Goal: Contribute content

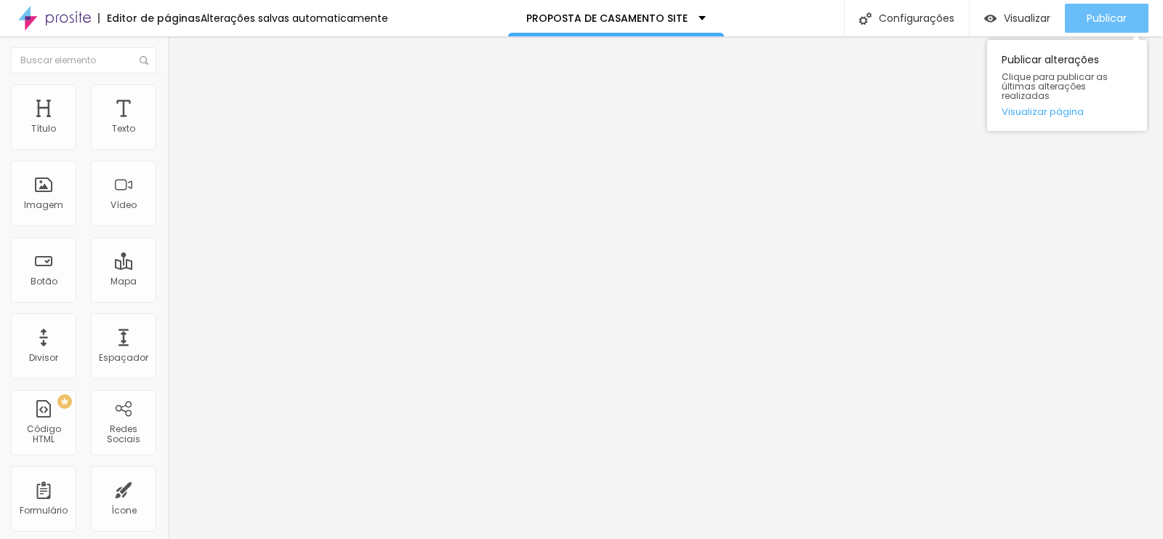
click at [1113, 18] on font "Publicar" at bounding box center [1107, 18] width 40 height 15
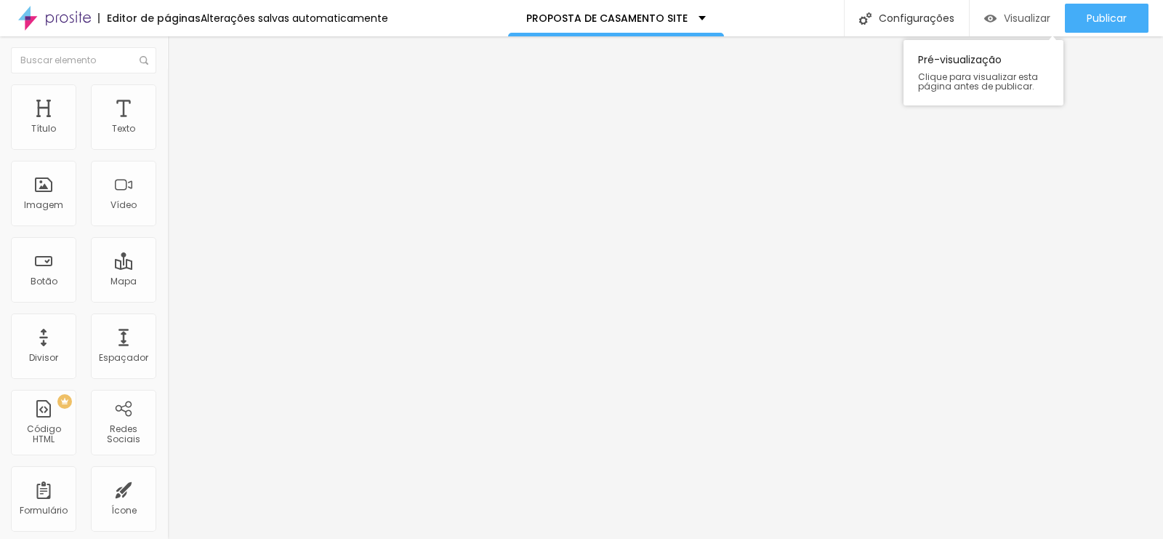
click at [1023, 16] on font "Visualizar" at bounding box center [1027, 18] width 47 height 15
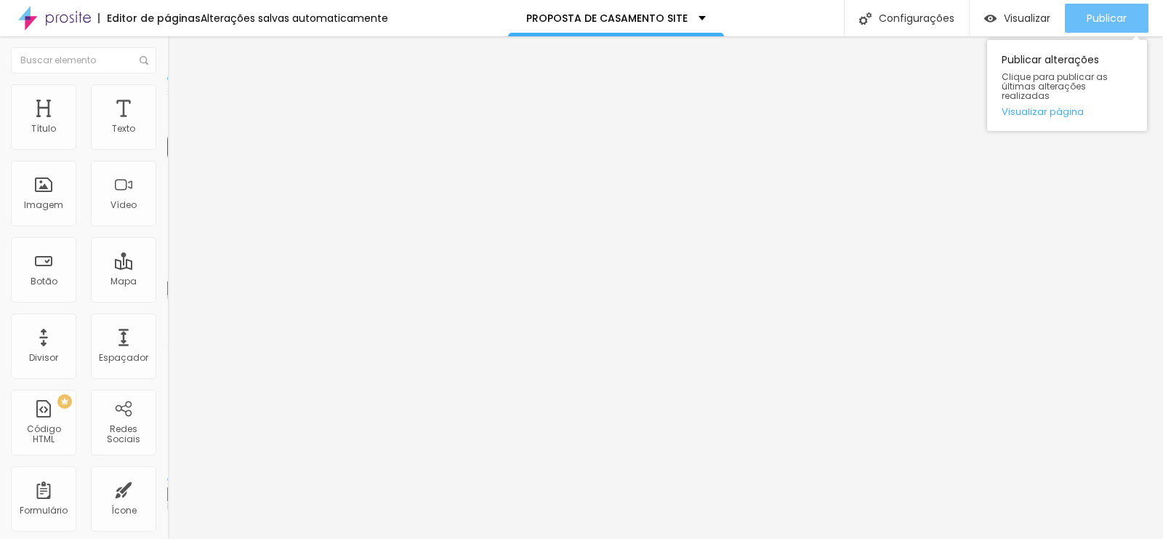
click at [1099, 17] on font "Publicar" at bounding box center [1107, 18] width 40 height 15
click at [1108, 12] on font "Publicar" at bounding box center [1107, 18] width 40 height 15
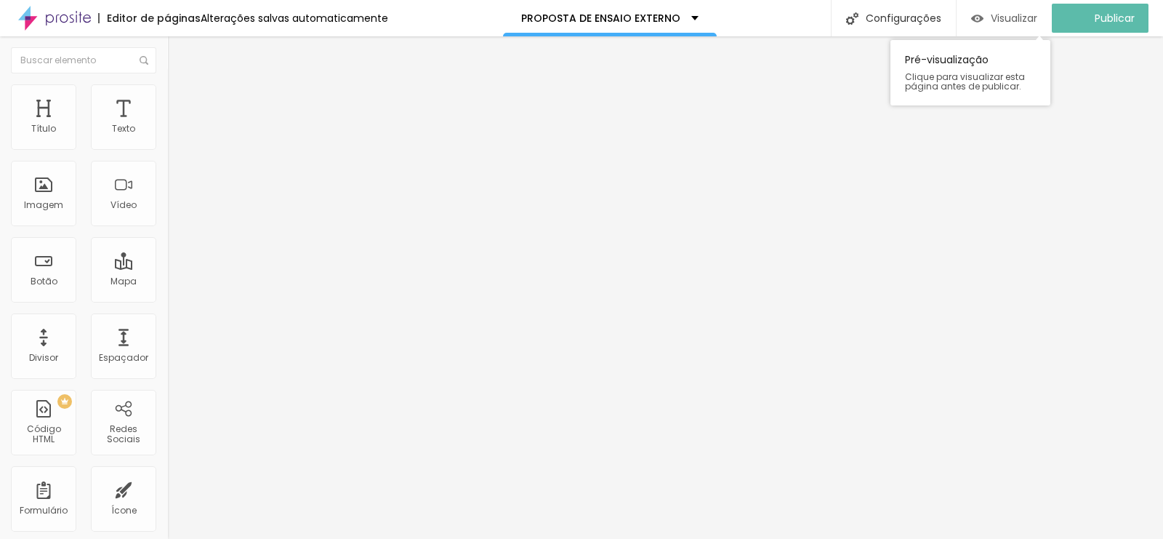
click at [1032, 12] on font "Visualizar" at bounding box center [1014, 18] width 47 height 15
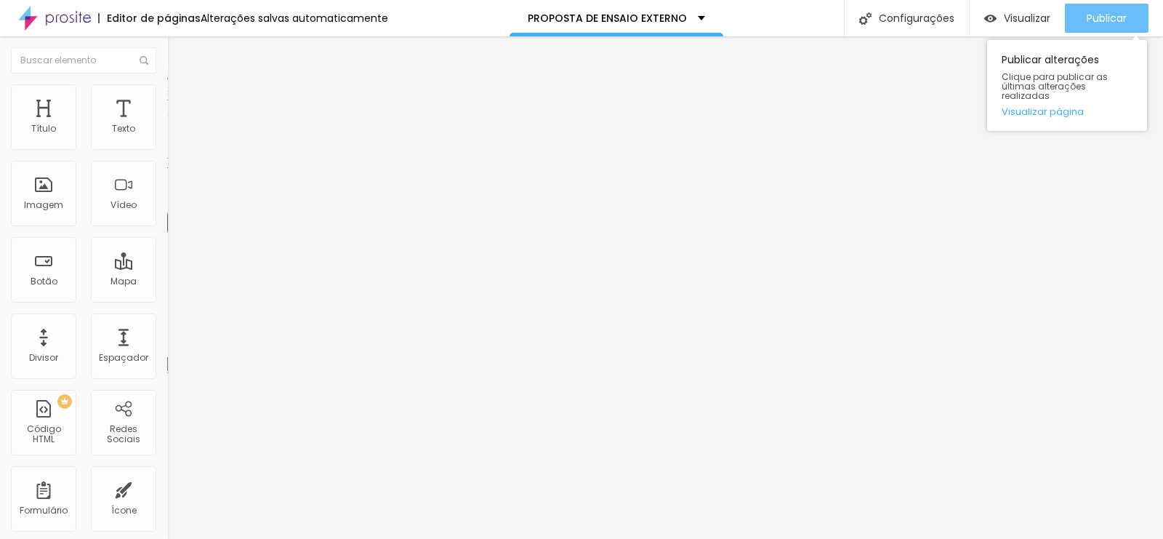
click at [1089, 12] on font "Publicar" at bounding box center [1107, 18] width 40 height 15
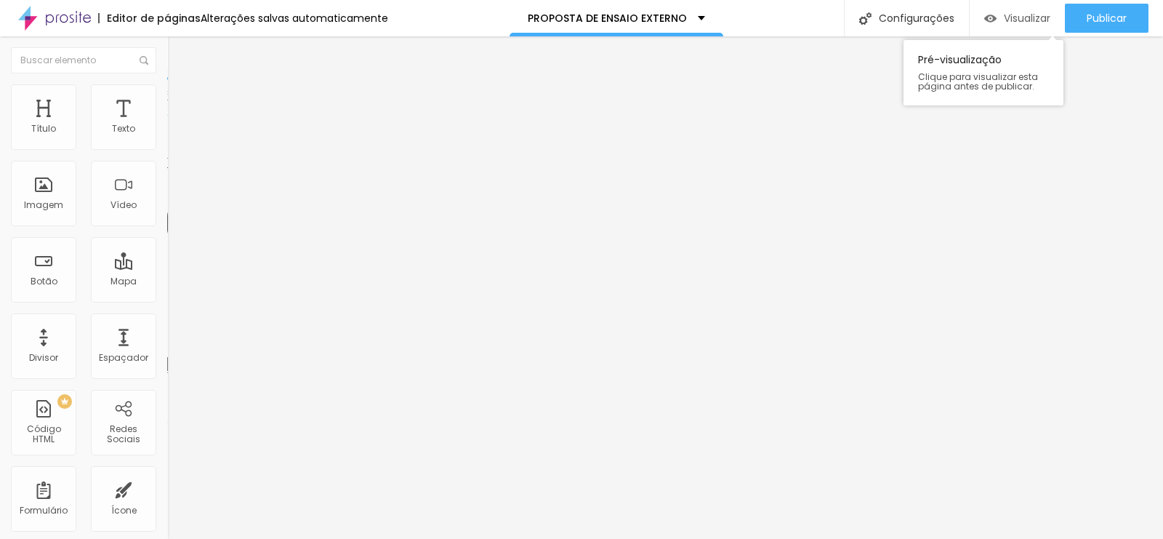
click at [1018, 22] on font "Visualizar" at bounding box center [1027, 18] width 47 height 15
click at [1024, 22] on font "Visualizar" at bounding box center [1027, 18] width 47 height 15
click at [1030, 20] on font "Visualizar" at bounding box center [1027, 18] width 47 height 15
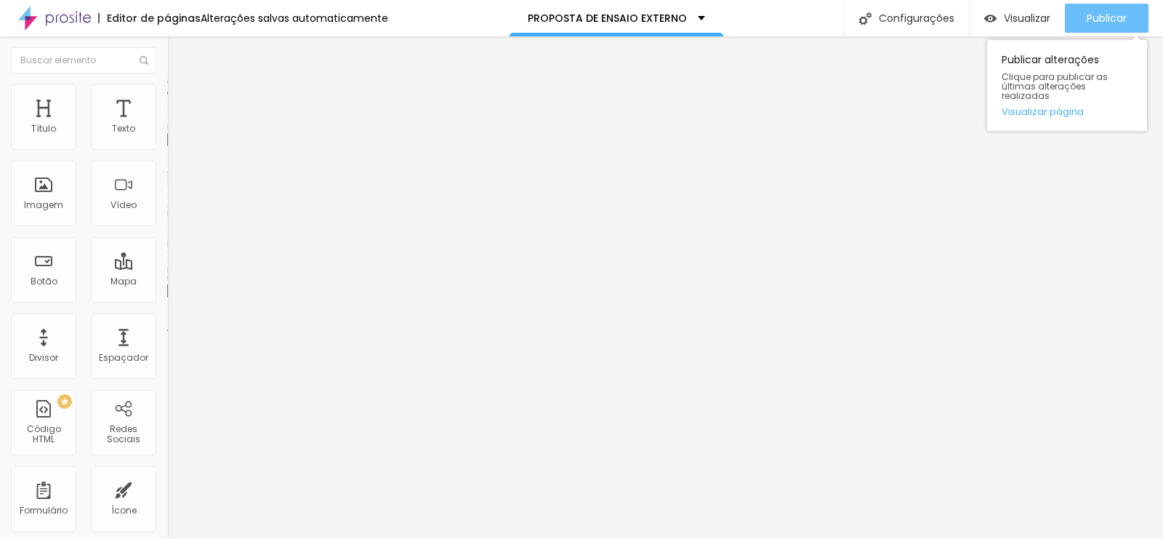
click at [1109, 25] on font "Publicar" at bounding box center [1107, 18] width 40 height 15
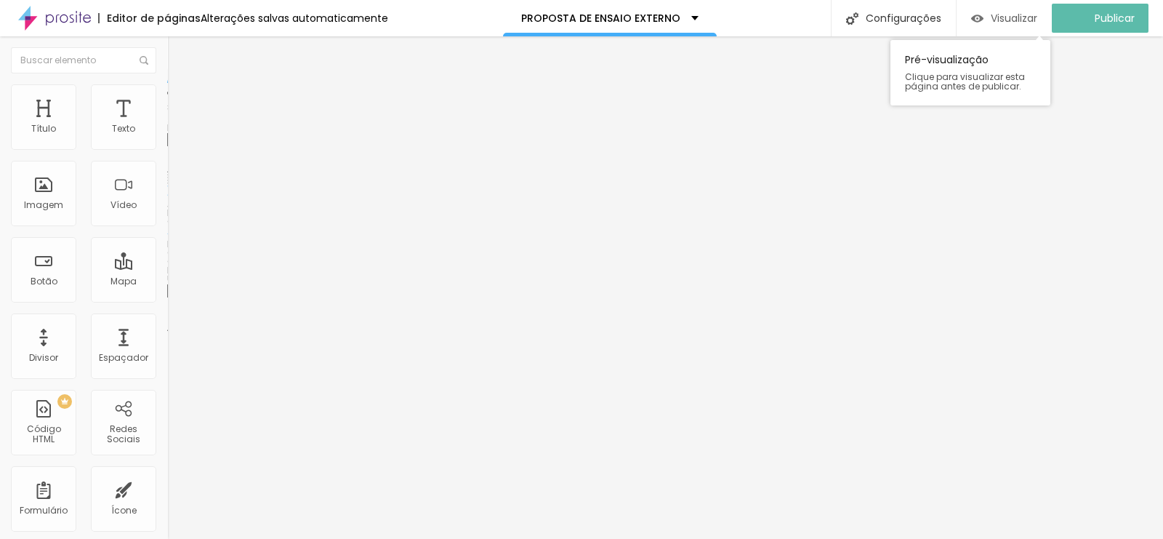
click at [1018, 12] on font "Visualizar" at bounding box center [1014, 18] width 47 height 15
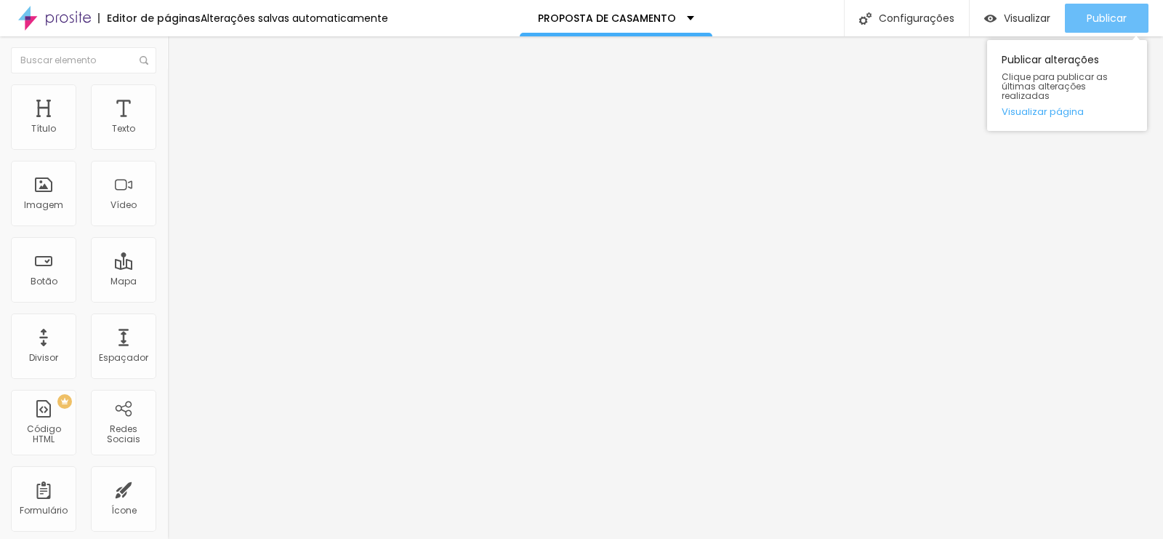
click at [1100, 17] on font "Publicar" at bounding box center [1107, 18] width 40 height 15
click at [1087, 24] on font "Publicar" at bounding box center [1107, 18] width 40 height 15
